Goal: Task Accomplishment & Management: Complete application form

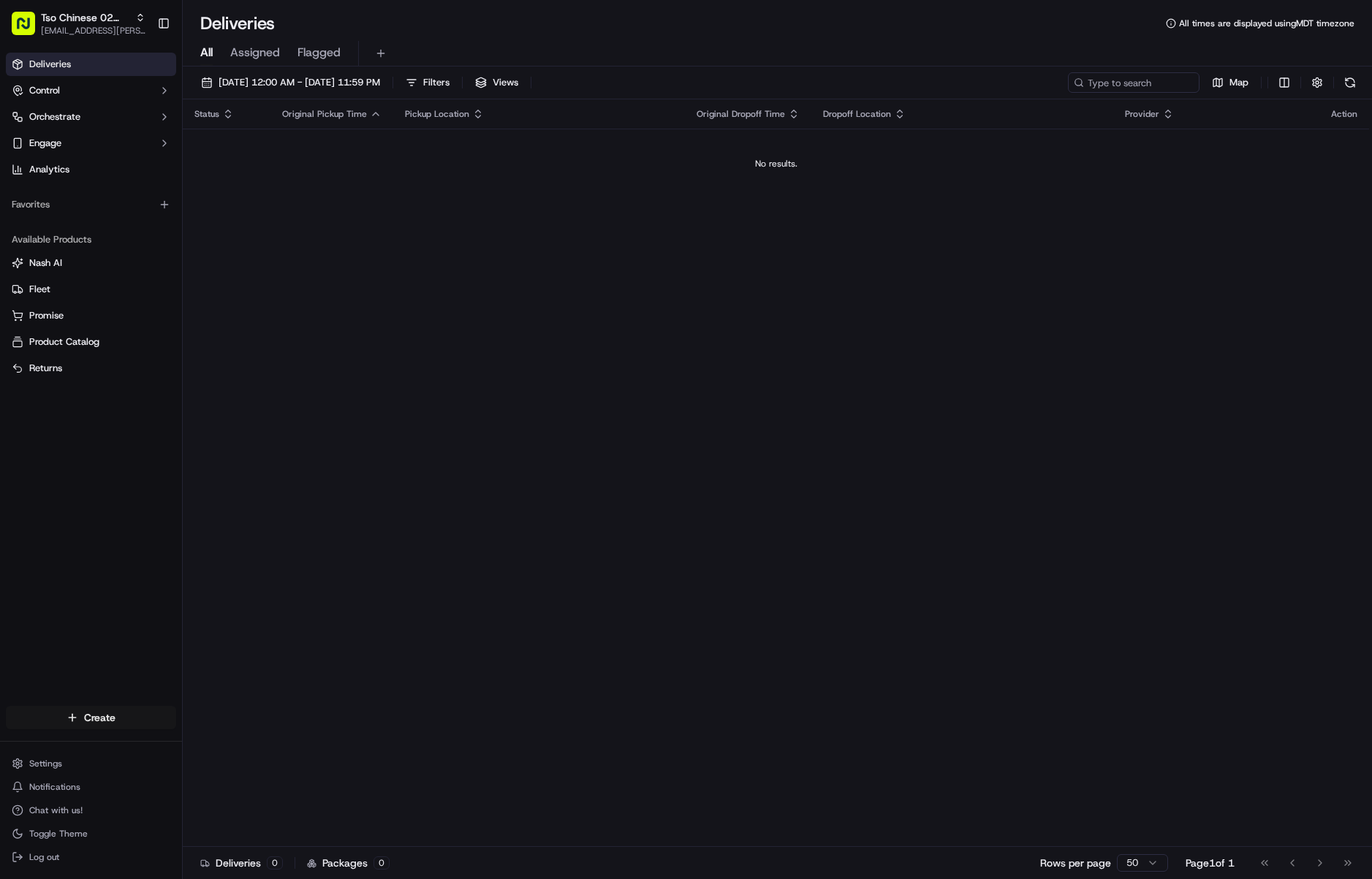
click at [106, 721] on html "Tso Chinese 02 Arbor [EMAIL_ADDRESS][PERSON_NAME][DOMAIN_NAME] Toggle Sidebar D…" at bounding box center [686, 439] width 1372 height 879
click at [223, 768] on link "CSV Upload" at bounding box center [264, 770] width 163 height 26
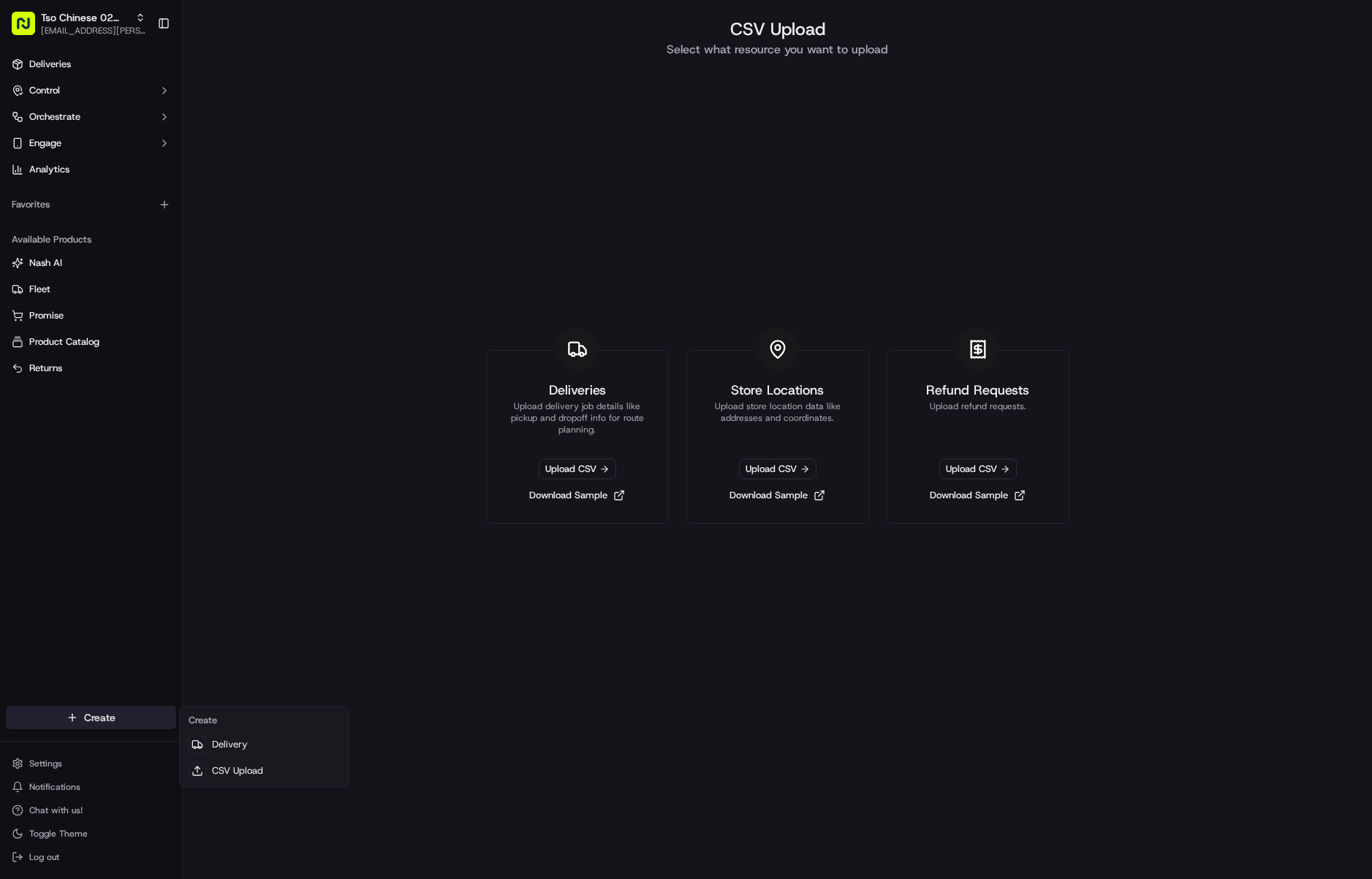
click at [117, 715] on html "Tso Chinese 02 Arbor meilan.gailey@gmail.com Toggle Sidebar Deliveries Control …" at bounding box center [686, 439] width 1372 height 879
click at [225, 747] on link "Delivery" at bounding box center [264, 744] width 163 height 26
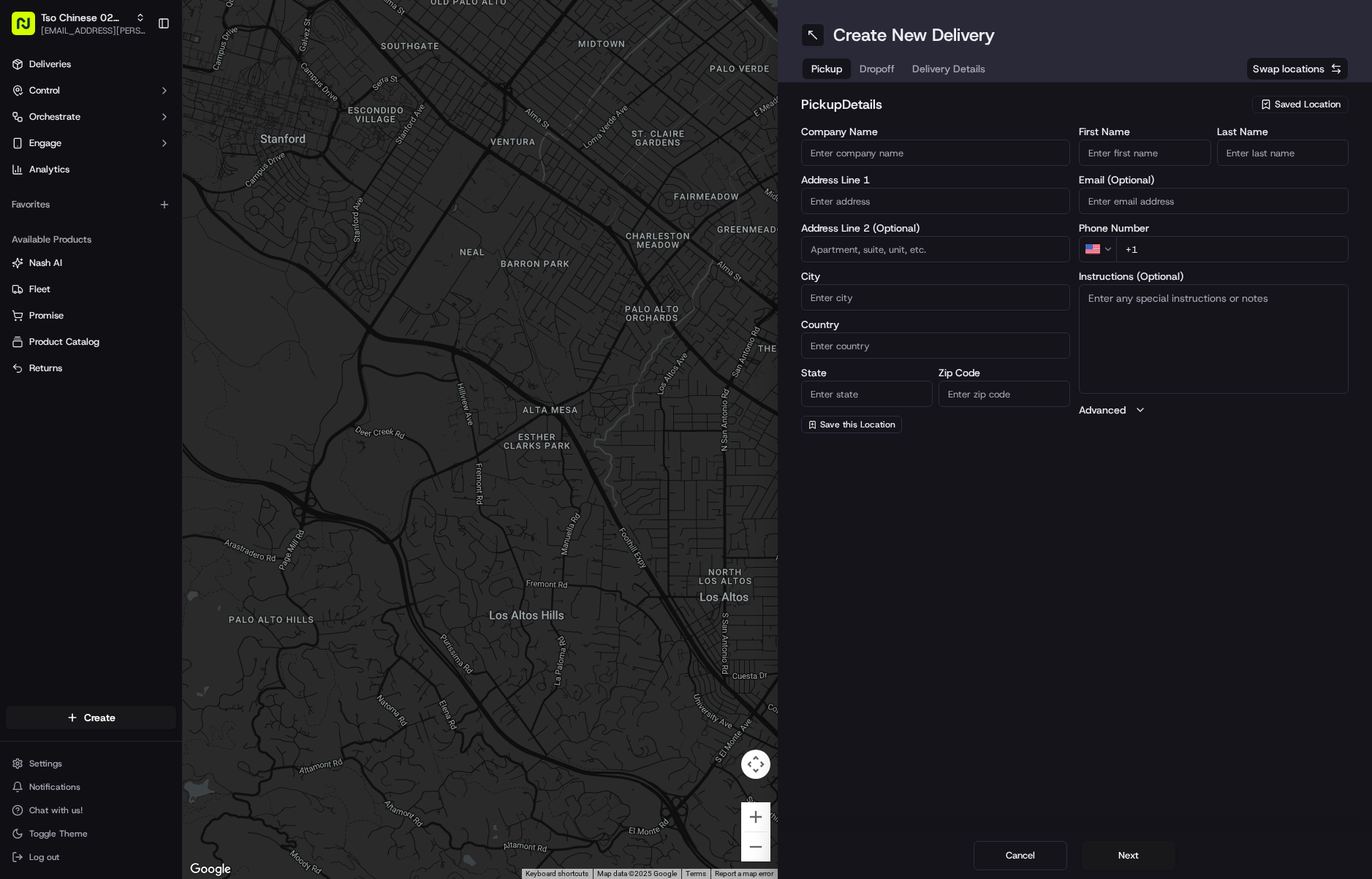
click at [1297, 101] on span "Saved Location" at bounding box center [1307, 105] width 65 height 13
click at [1267, 157] on span "(02) Tso Chinese Takeout & Delivery Arboretum Crossing (02)" at bounding box center [1276, 165] width 180 height 26
type input "(02) Tso Chinese Takeout & Delivery Arboretum Crossing"
type input "9333 Research Blvd"
type input "Bldg E Ste 402"
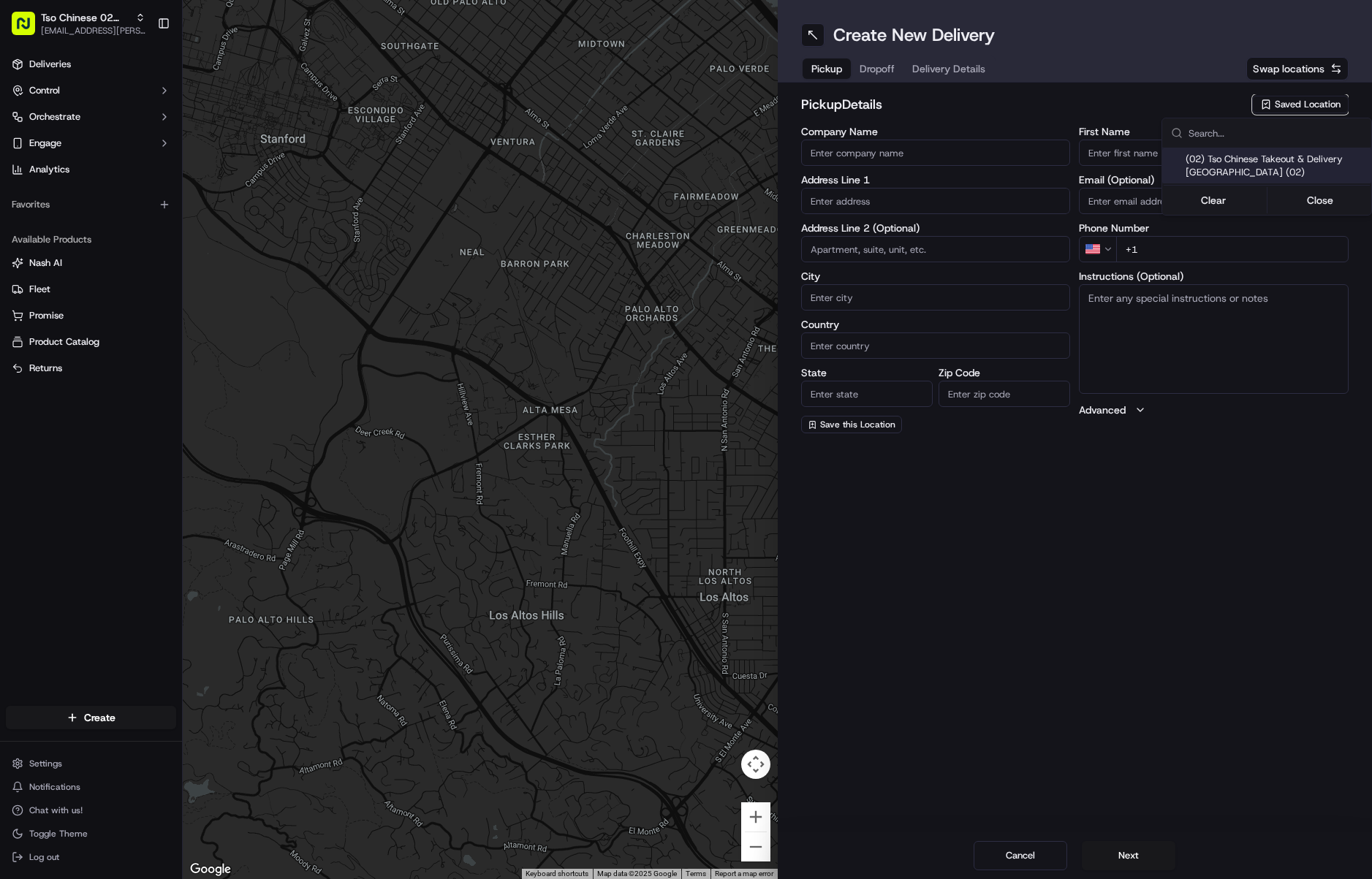
type input "Austin"
type input "US"
type input "TX"
type input "78759"
type input "Tso Chinese"
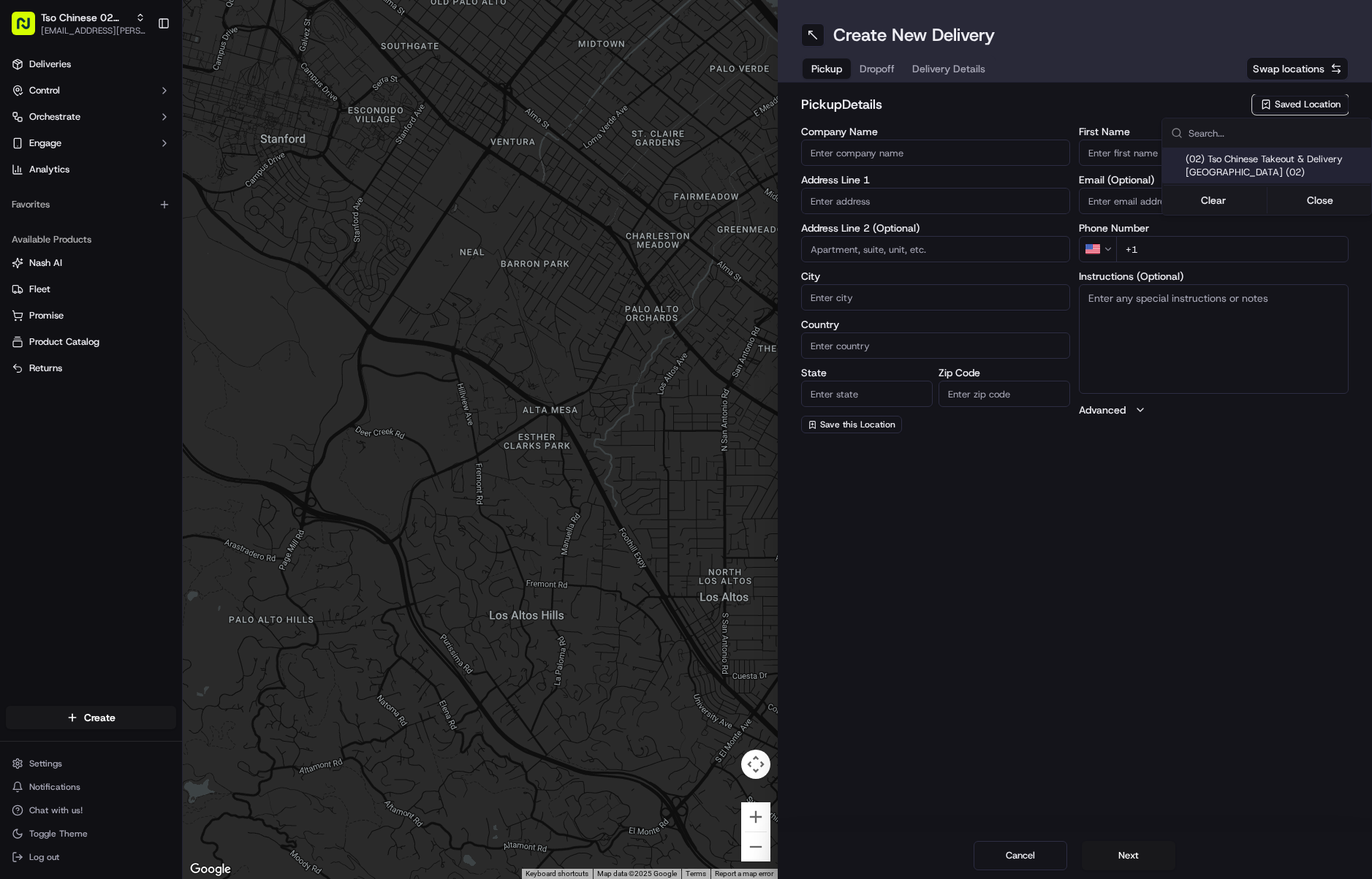
type input "Arboretum Crossing Manager"
type input "arborstore@tsochinese.com"
type input "+1 512 344 9434"
type textarea "Submit a picture displaying address & food as Proof of Delivery. Envía una foto…"
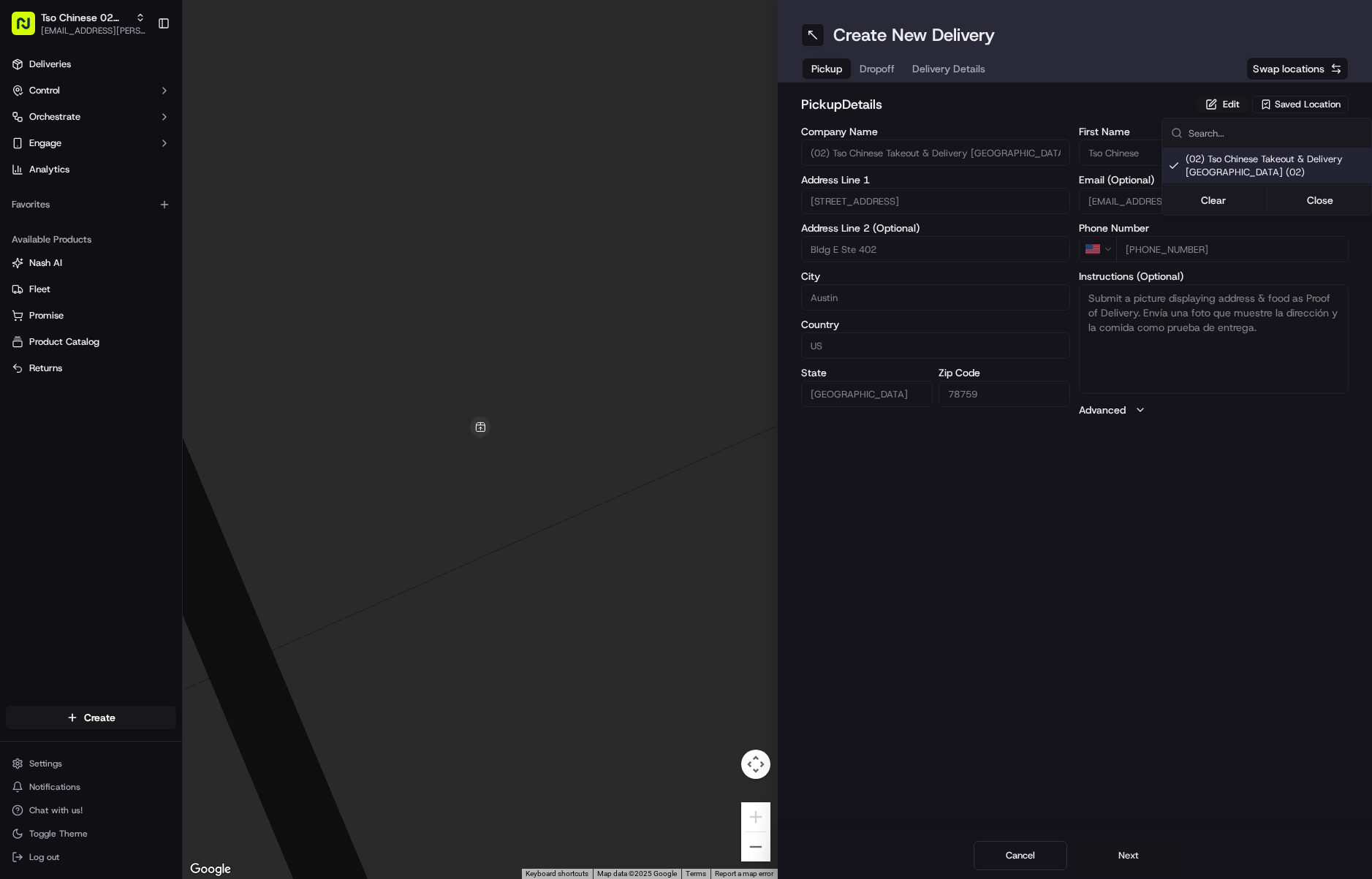
drag, startPoint x: 1136, startPoint y: 839, endPoint x: 1136, endPoint y: 846, distance: 7.0
click at [1136, 840] on html "Tso Chinese 02 Arbor meilan.gailey@gmail.com Toggle Sidebar Deliveries Control …" at bounding box center [686, 439] width 1372 height 879
click at [1136, 848] on button "Next" at bounding box center [1129, 856] width 94 height 29
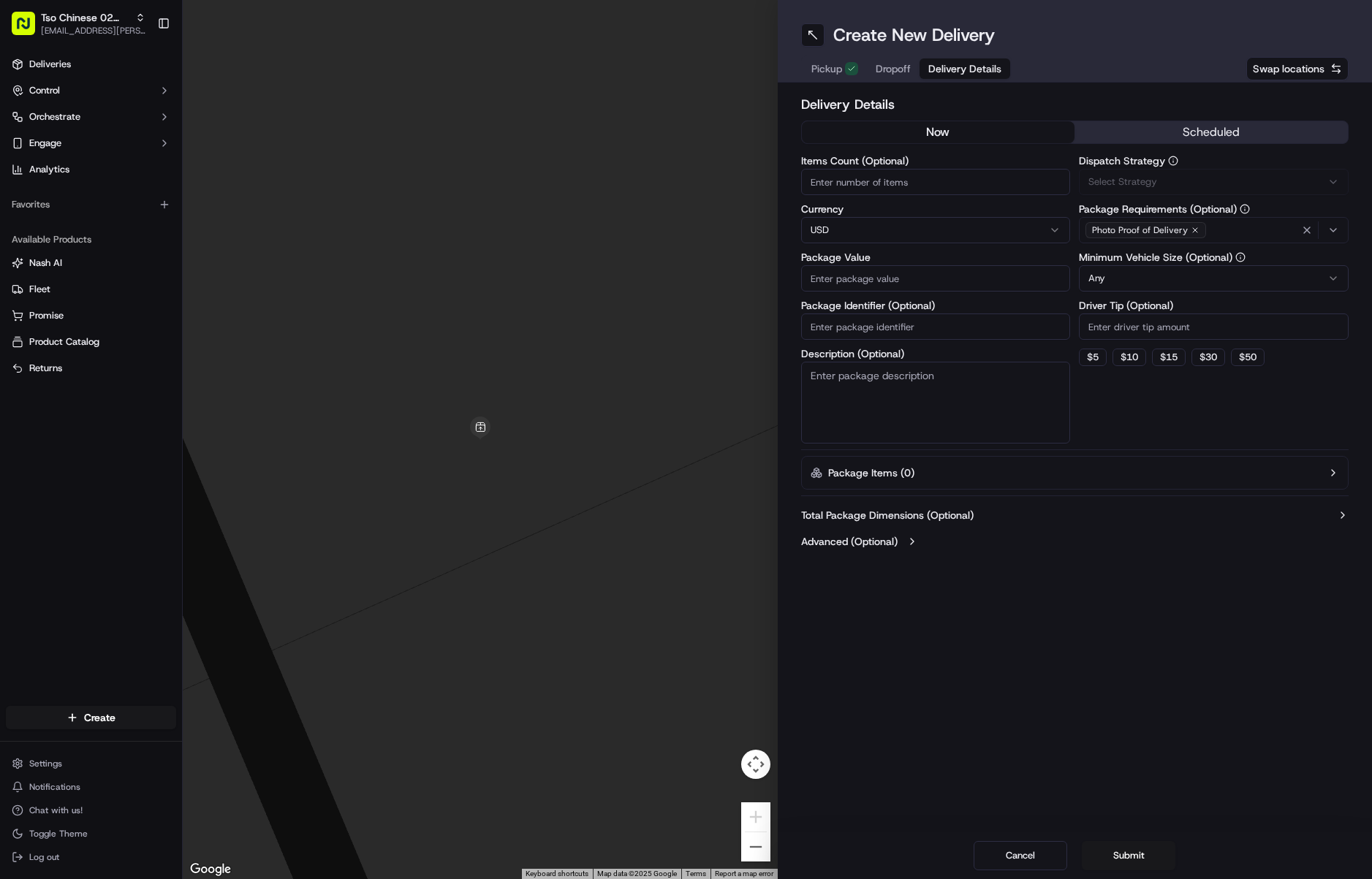
click at [992, 67] on span "Delivery Details" at bounding box center [965, 68] width 73 height 14
click at [1143, 192] on button "Via Automation" at bounding box center [1214, 181] width 270 height 26
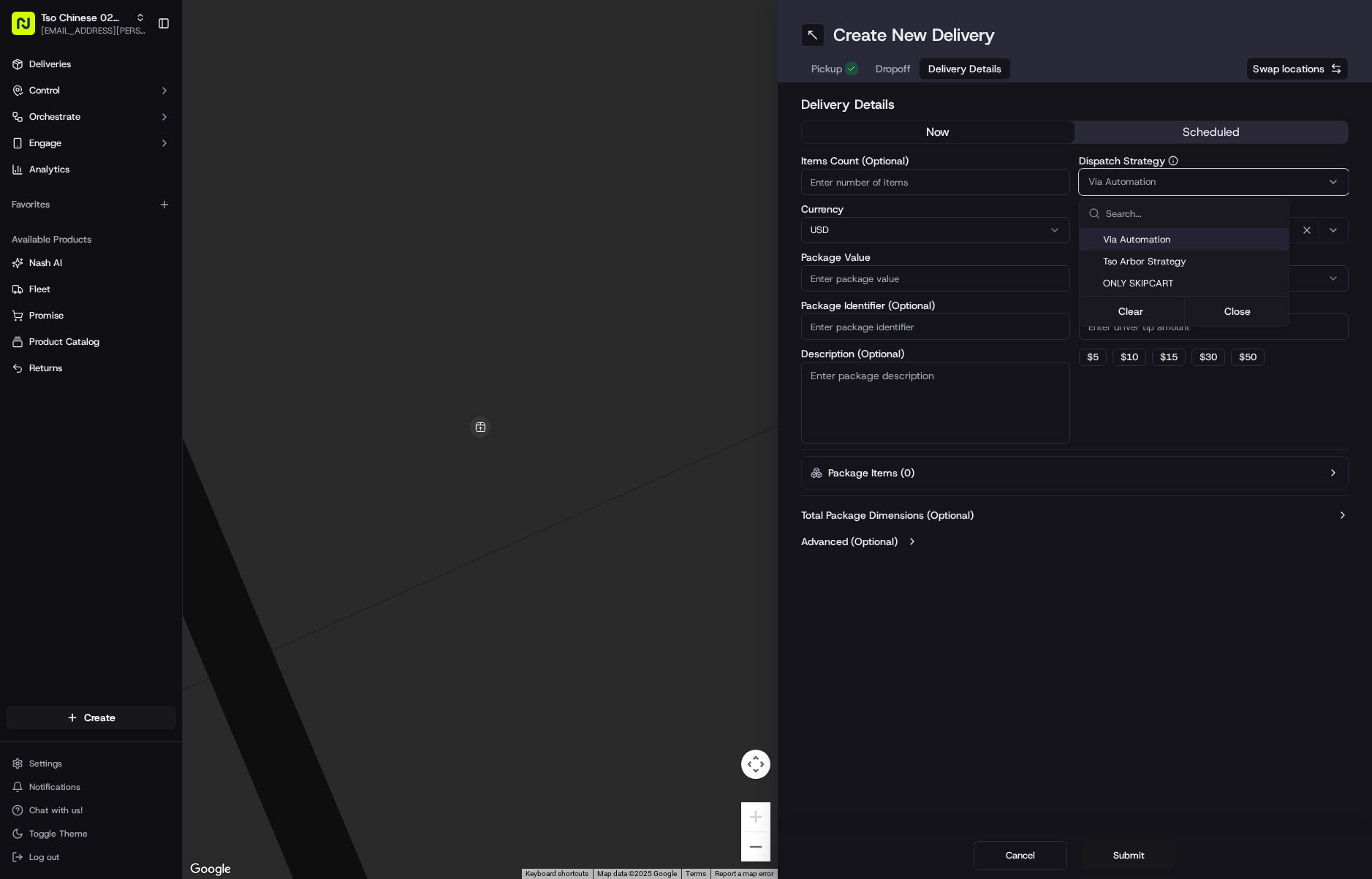
click at [1143, 192] on html "Tso Chinese 02 Arbor meilan.gailey@gmail.com Toggle Sidebar Deliveries Control …" at bounding box center [686, 439] width 1372 height 879
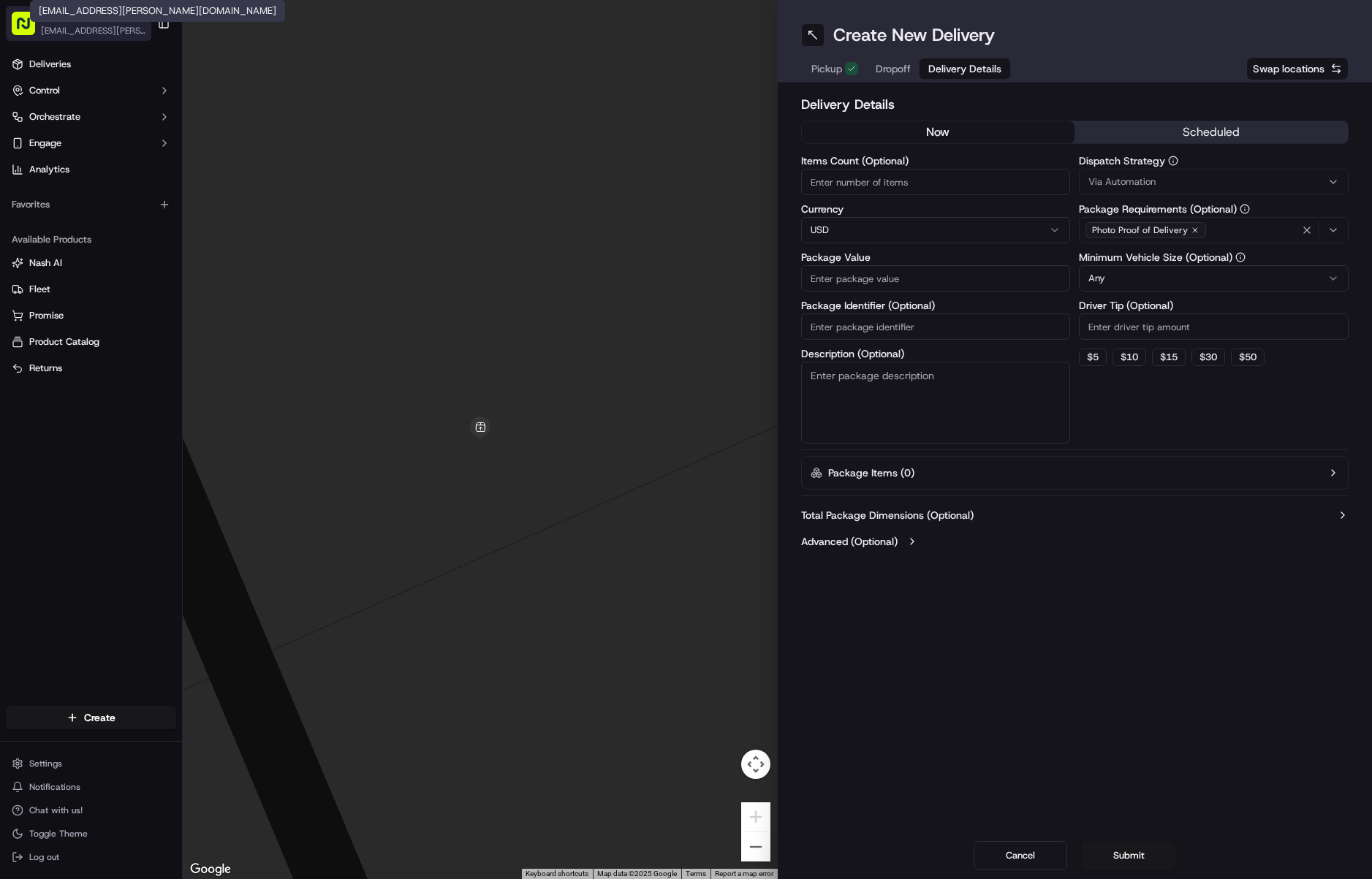
click at [106, 34] on span "[EMAIL_ADDRESS][PERSON_NAME][DOMAIN_NAME]" at bounding box center [93, 31] width 105 height 12
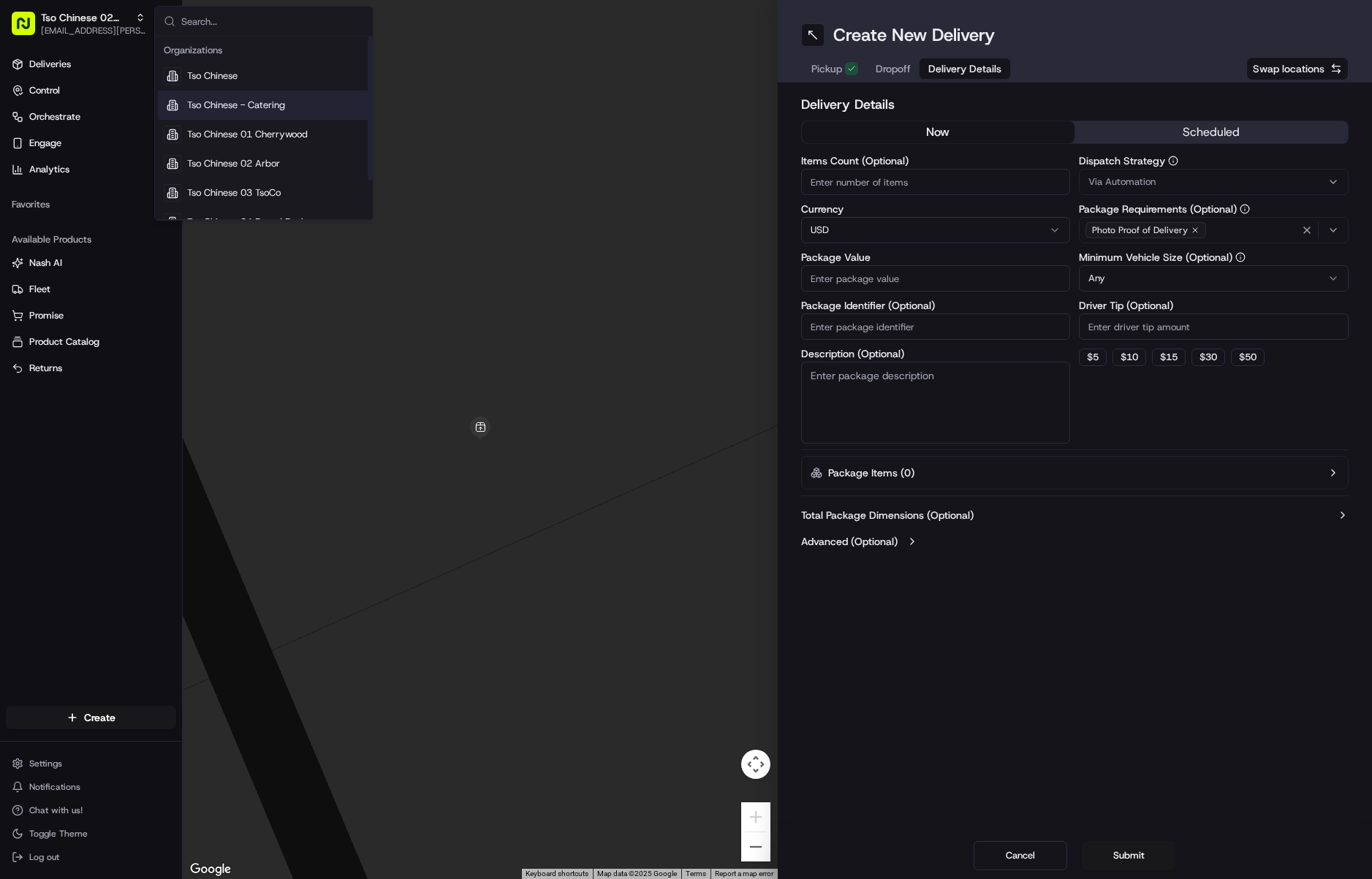
click at [255, 104] on span "Tso Chinese - Catering" at bounding box center [236, 106] width 98 height 13
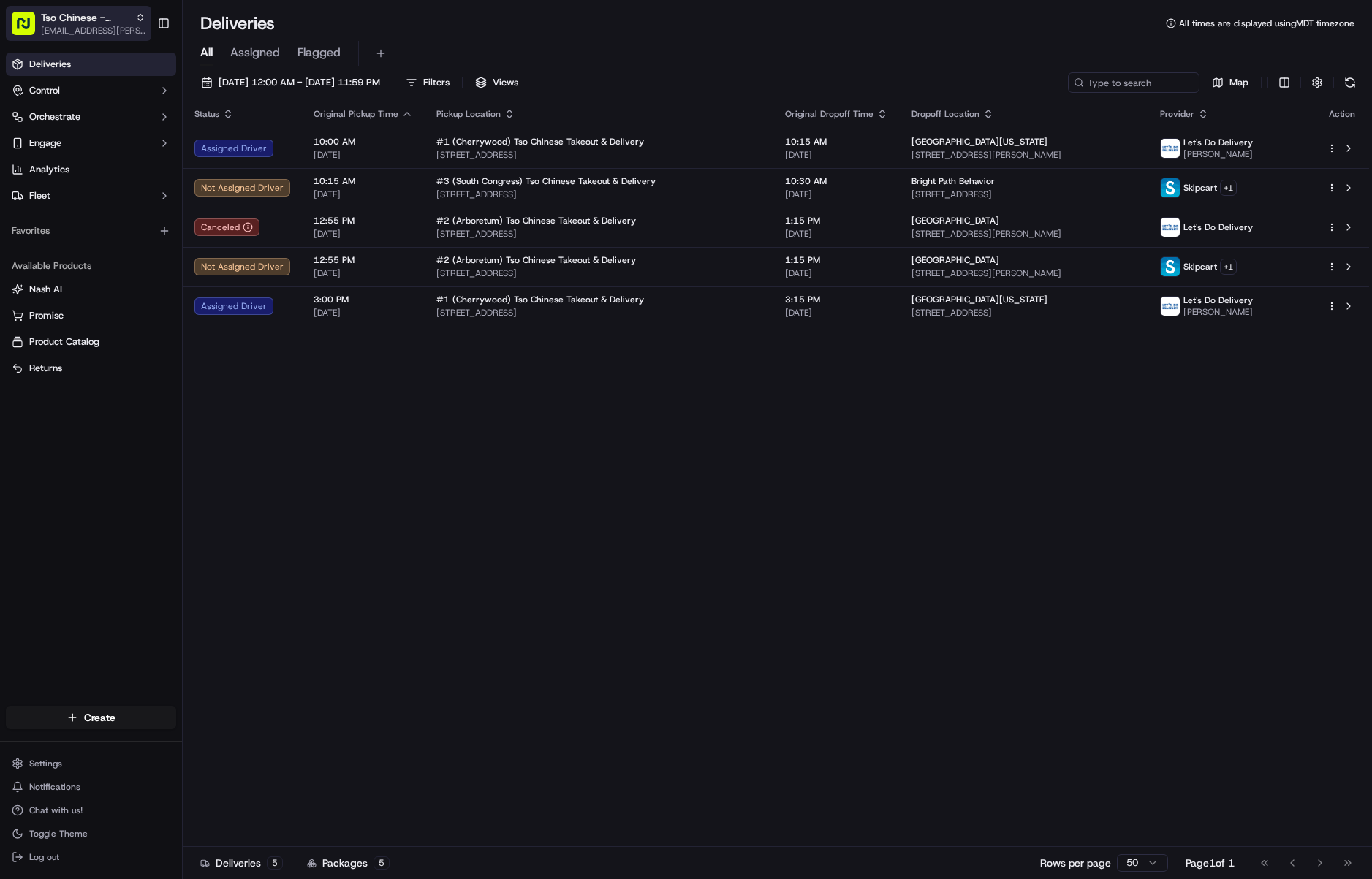
click at [99, 27] on span "[EMAIL_ADDRESS][PERSON_NAME][DOMAIN_NAME]" at bounding box center [93, 31] width 105 height 12
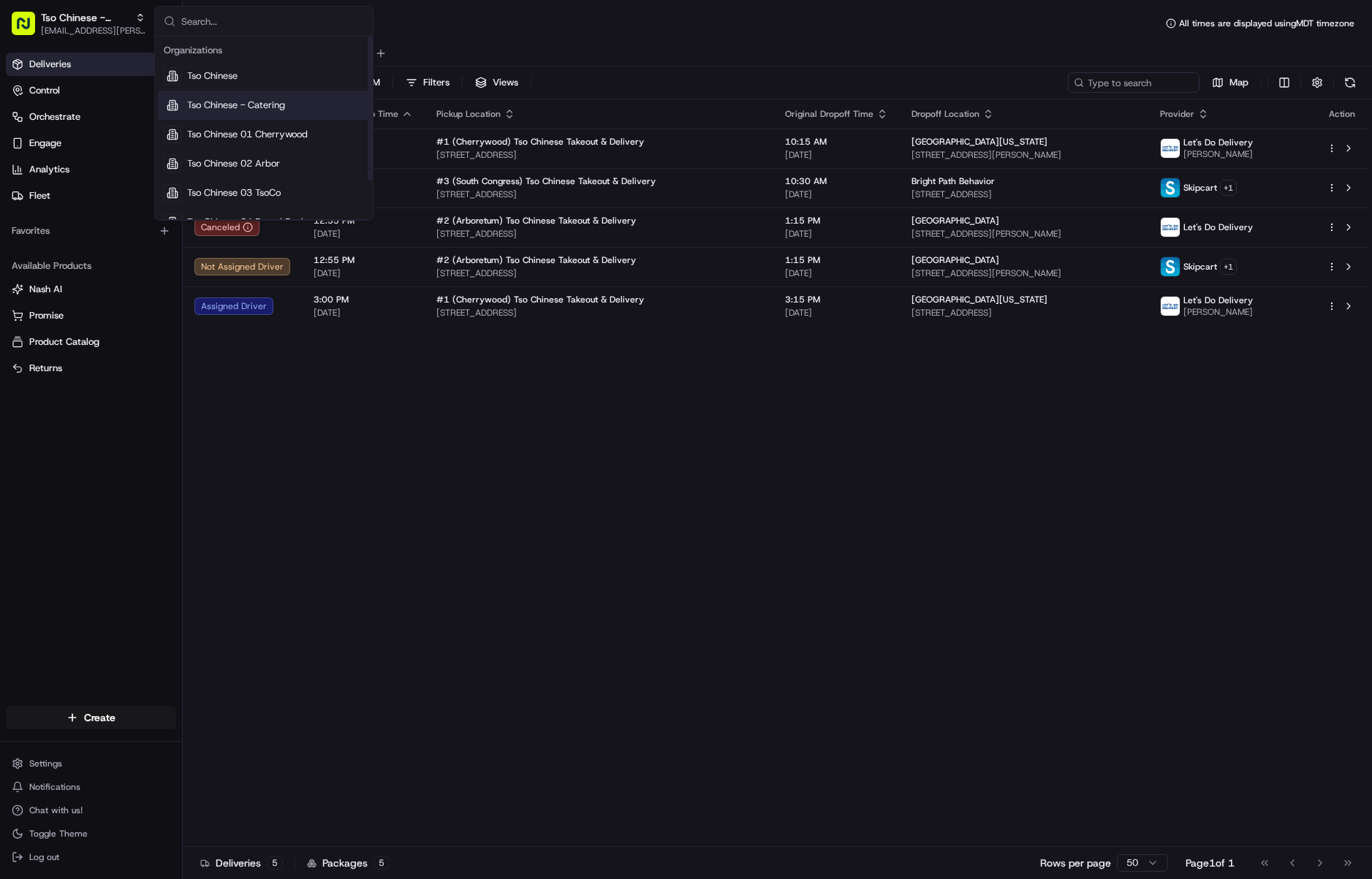
click at [213, 104] on span "Tso Chinese - Catering" at bounding box center [236, 106] width 98 height 13
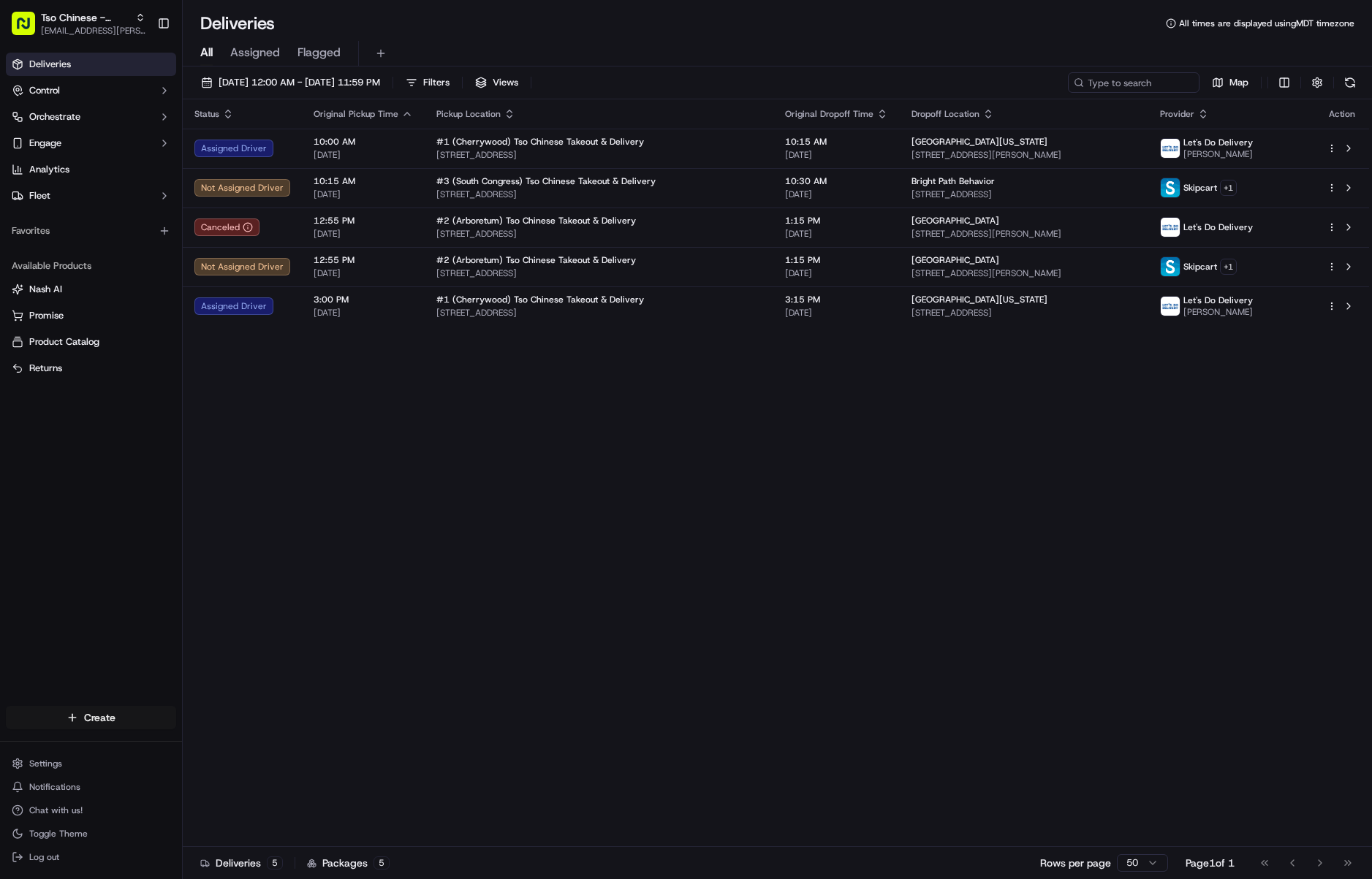
click at [123, 719] on html "Tso Chinese - Catering [EMAIL_ADDRESS][PERSON_NAME][DOMAIN_NAME] Toggle Sidebar…" at bounding box center [686, 439] width 1372 height 879
click at [203, 732] on link "Delivery" at bounding box center [264, 744] width 163 height 26
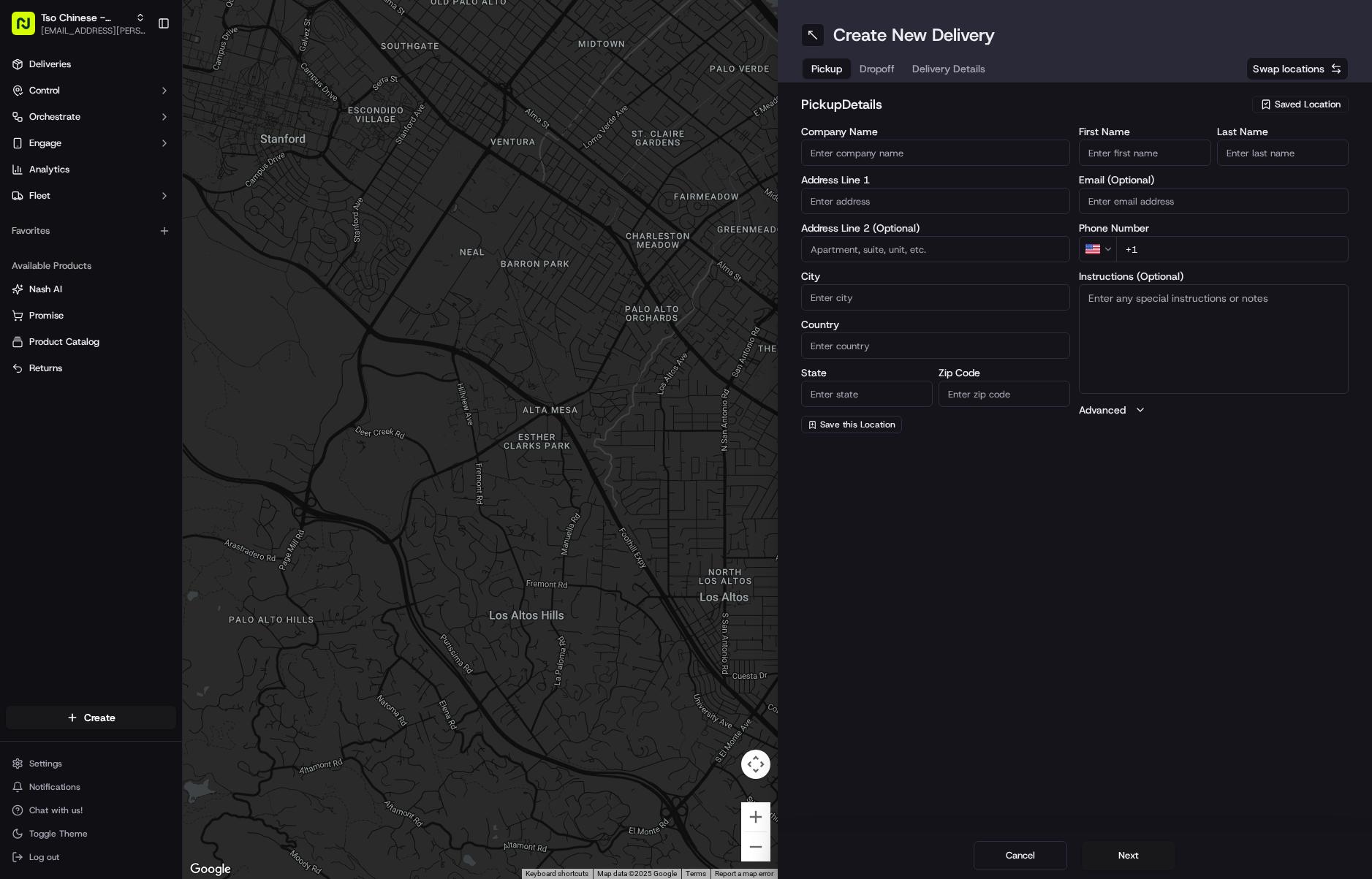
click at [1323, 96] on div "Saved Location" at bounding box center [1300, 104] width 96 height 18
